Goal: Browse casually: Explore the website without a specific task or goal

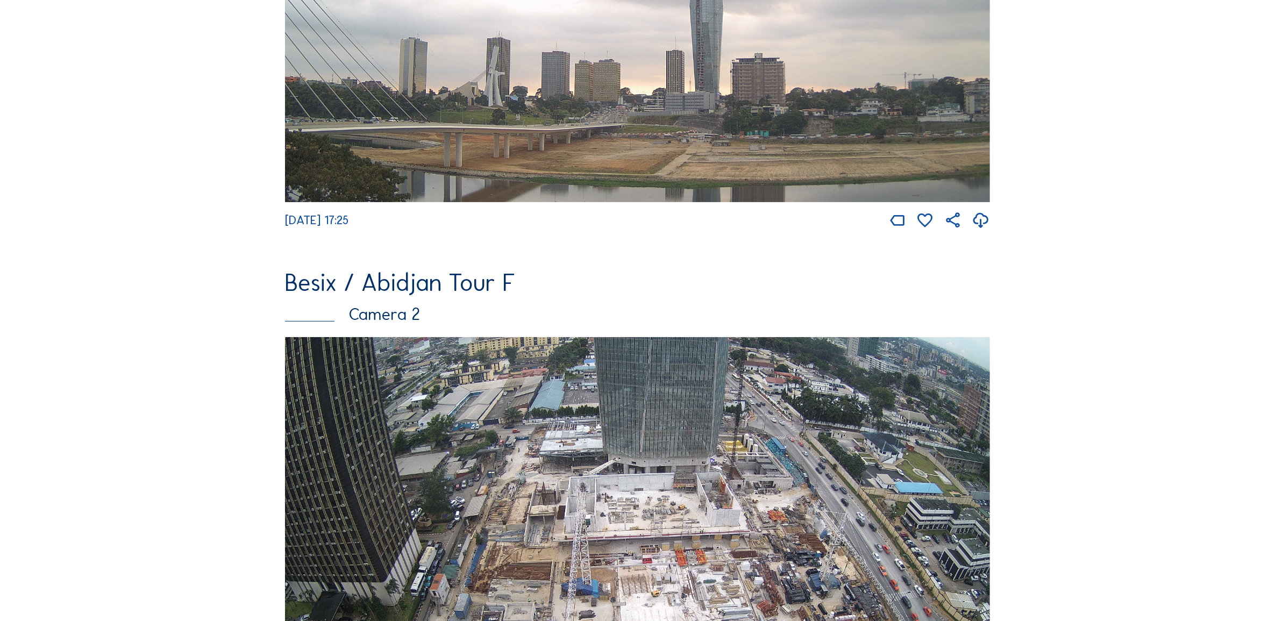
scroll to position [403, 0]
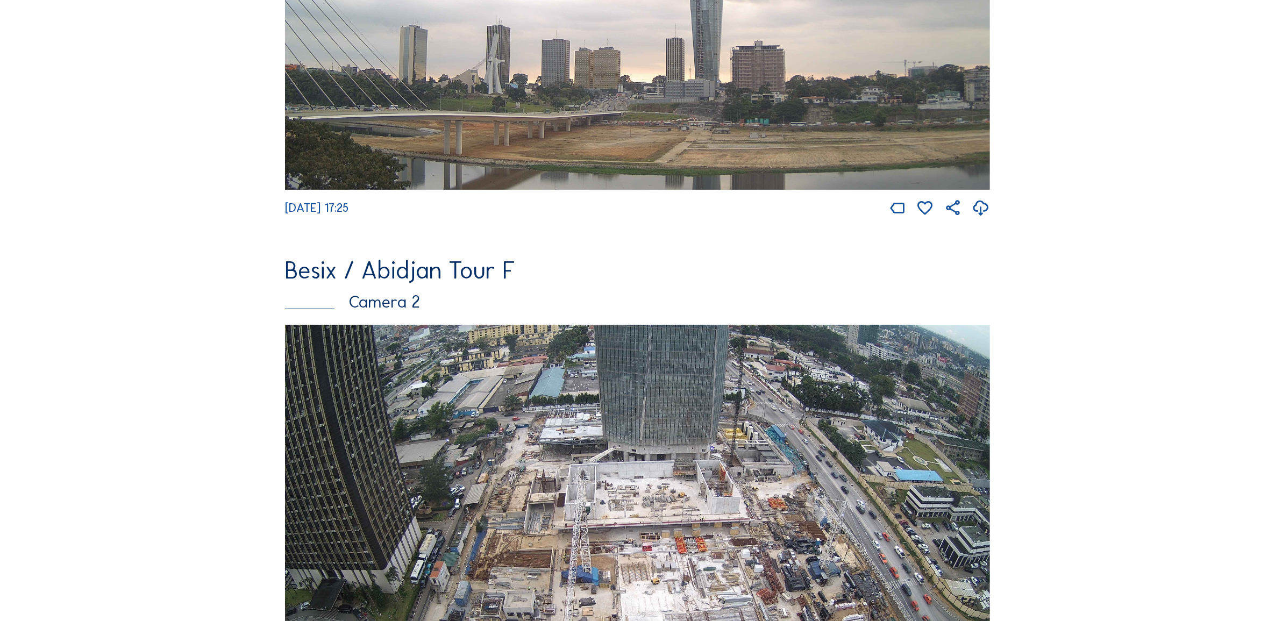
click at [589, 445] on img at bounding box center [637, 523] width 705 height 397
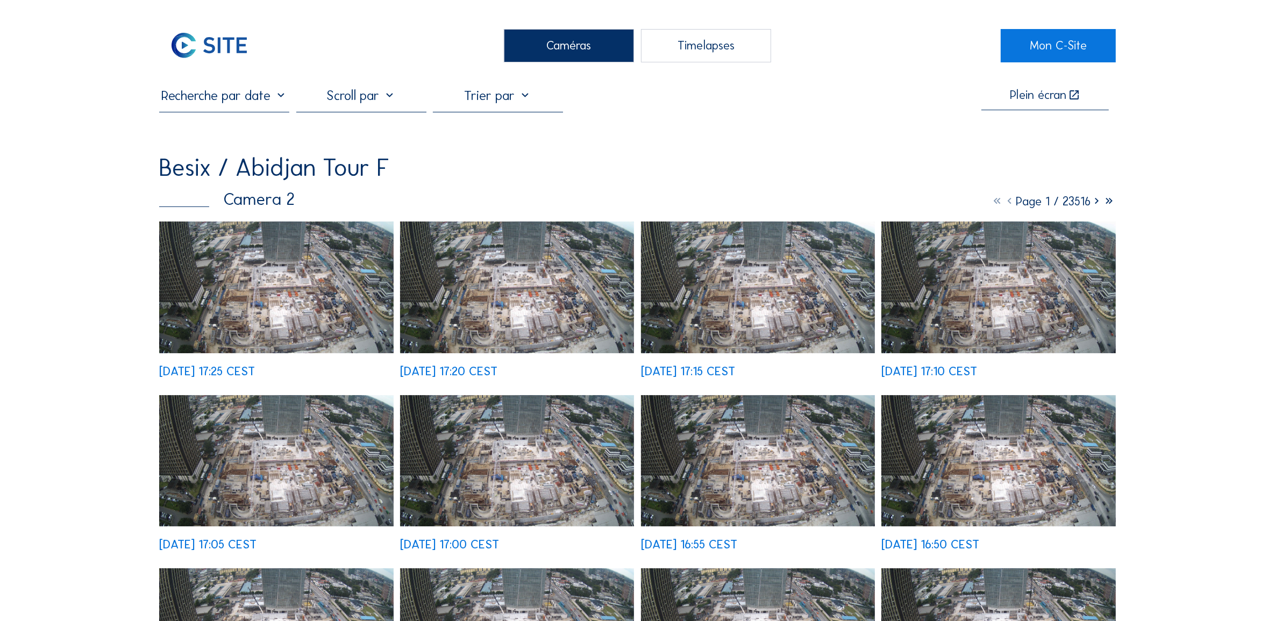
click at [268, 302] on img at bounding box center [276, 288] width 234 height 132
